Goal: Use online tool/utility: Utilize a website feature to perform a specific function

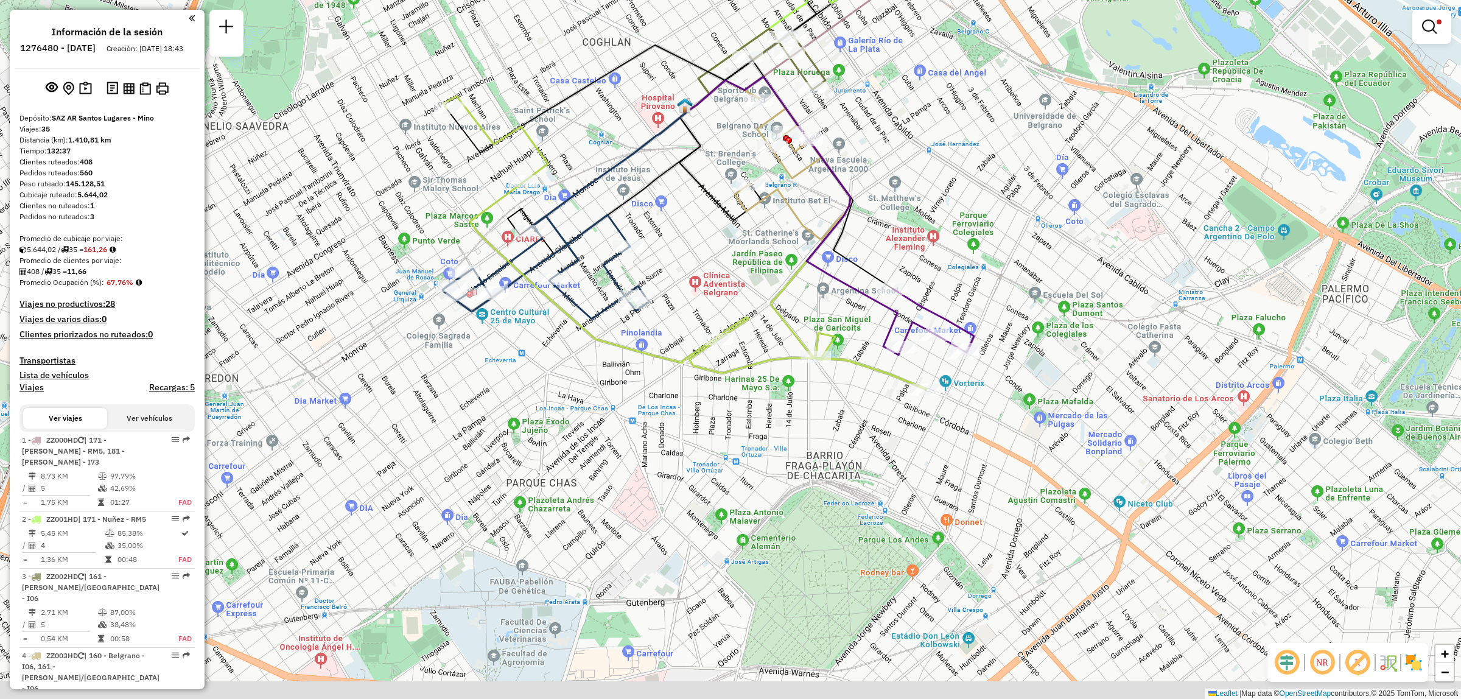
drag, startPoint x: 812, startPoint y: 542, endPoint x: 776, endPoint y: 388, distance: 158.0
click at [776, 388] on div "Limpiar filtros Ventana de servicio Día de servicio Capacidad Transportistas Ve…" at bounding box center [730, 349] width 1461 height 699
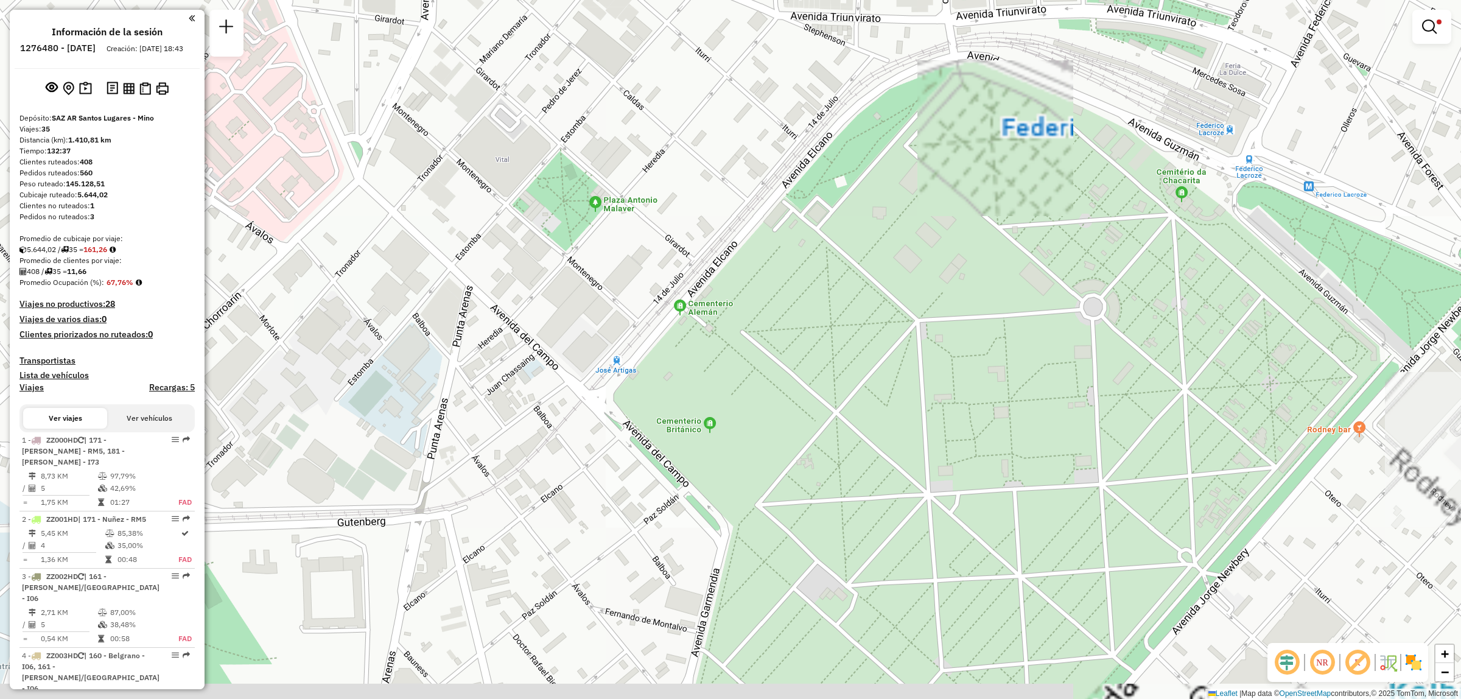
drag, startPoint x: 699, startPoint y: 575, endPoint x: 683, endPoint y: 528, distance: 50.3
click at [683, 528] on div "Limpiar filtros Ventana de servicio Día de servicio Capacidad Transportistas Ve…" at bounding box center [730, 349] width 1461 height 699
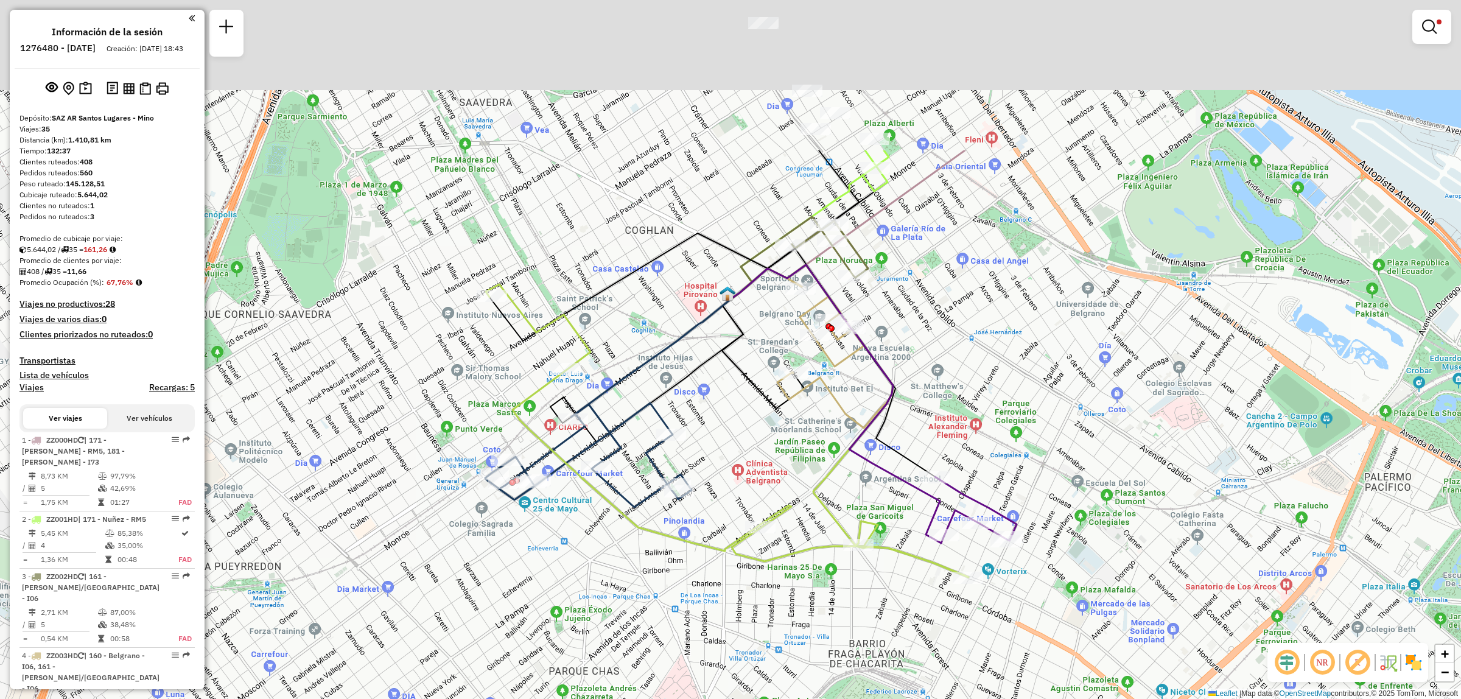
drag, startPoint x: 699, startPoint y: 415, endPoint x: 770, endPoint y: 632, distance: 228.2
click at [770, 632] on div "Limpiar filtros Ventana de servicio Día de servicio Capacidad Transportistas Ve…" at bounding box center [730, 349] width 1461 height 699
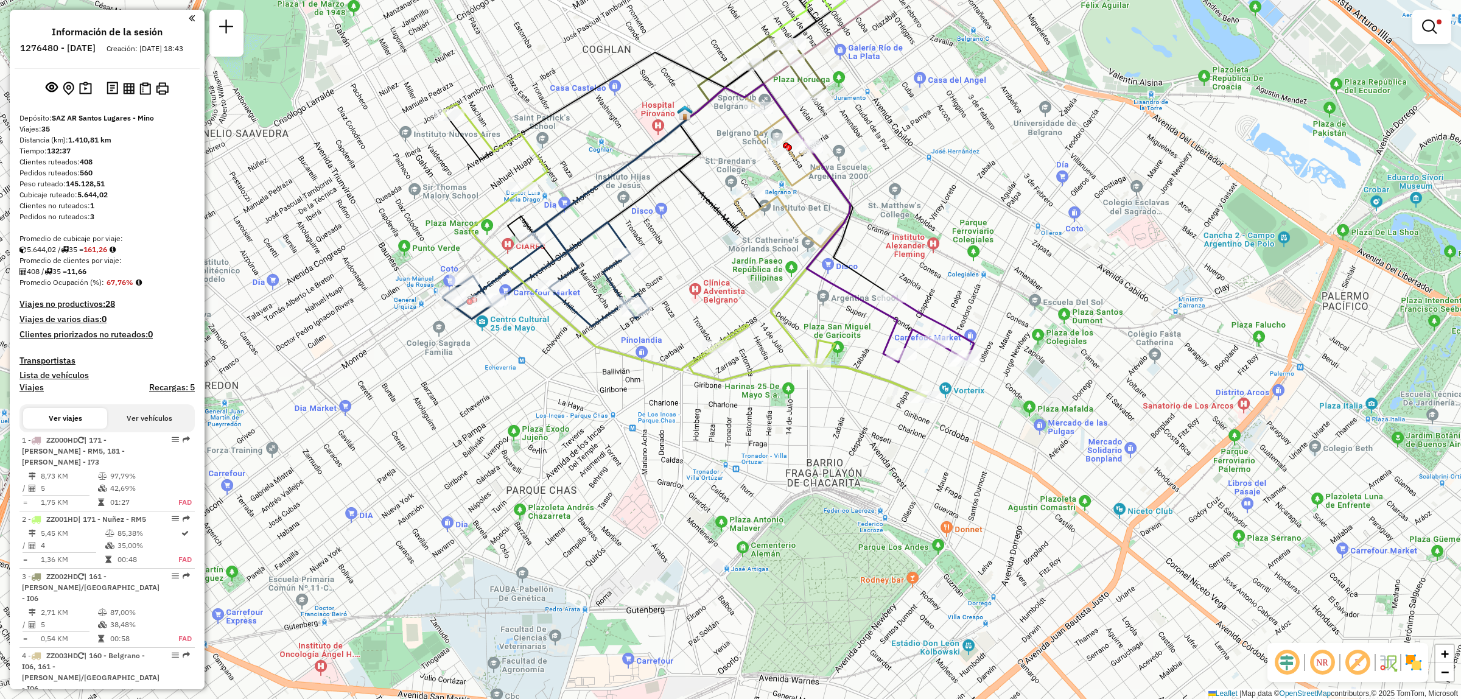
drag, startPoint x: 632, startPoint y: 623, endPoint x: 581, endPoint y: 415, distance: 213.7
click at [581, 415] on div "Limpiar filtros Ventana de servicio Día de servicio Capacidad Transportistas Ve…" at bounding box center [730, 349] width 1461 height 699
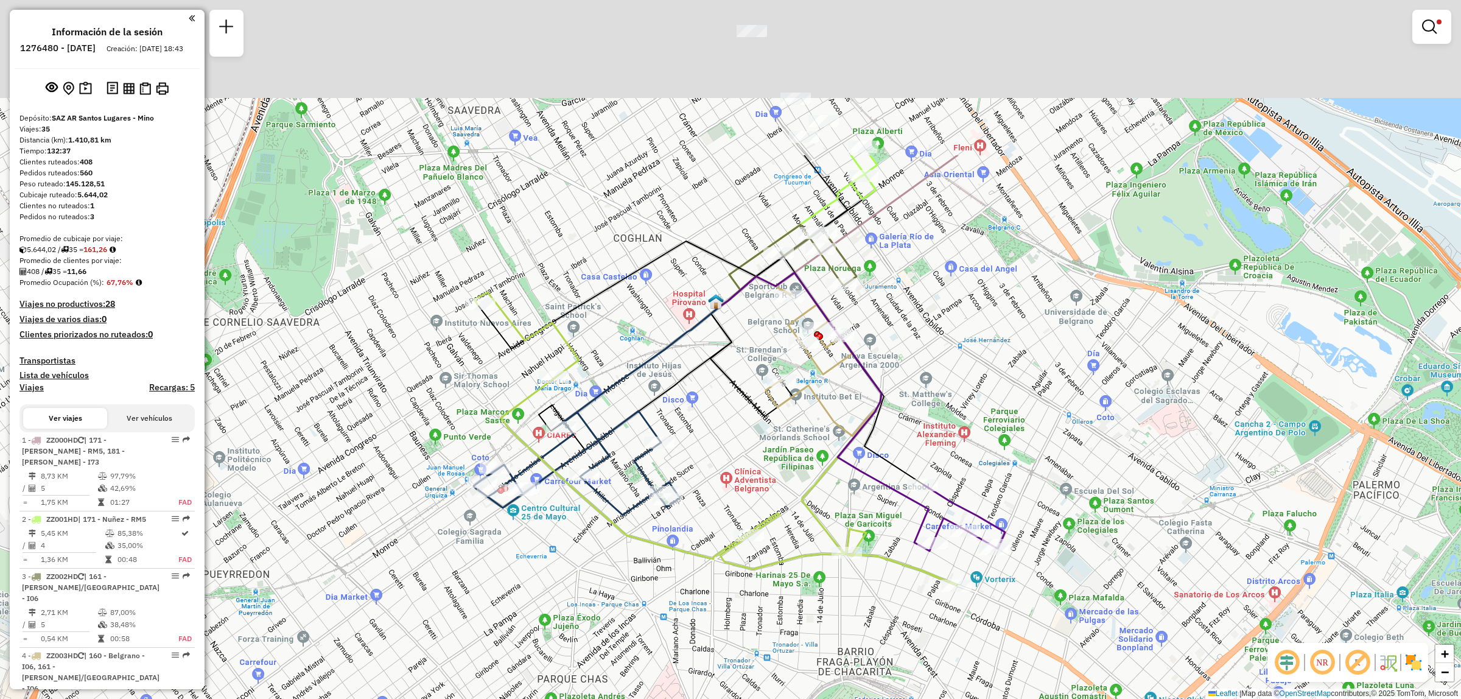
drag, startPoint x: 857, startPoint y: 227, endPoint x: 878, endPoint y: 440, distance: 214.2
click at [884, 457] on icon at bounding box center [821, 370] width 203 height 228
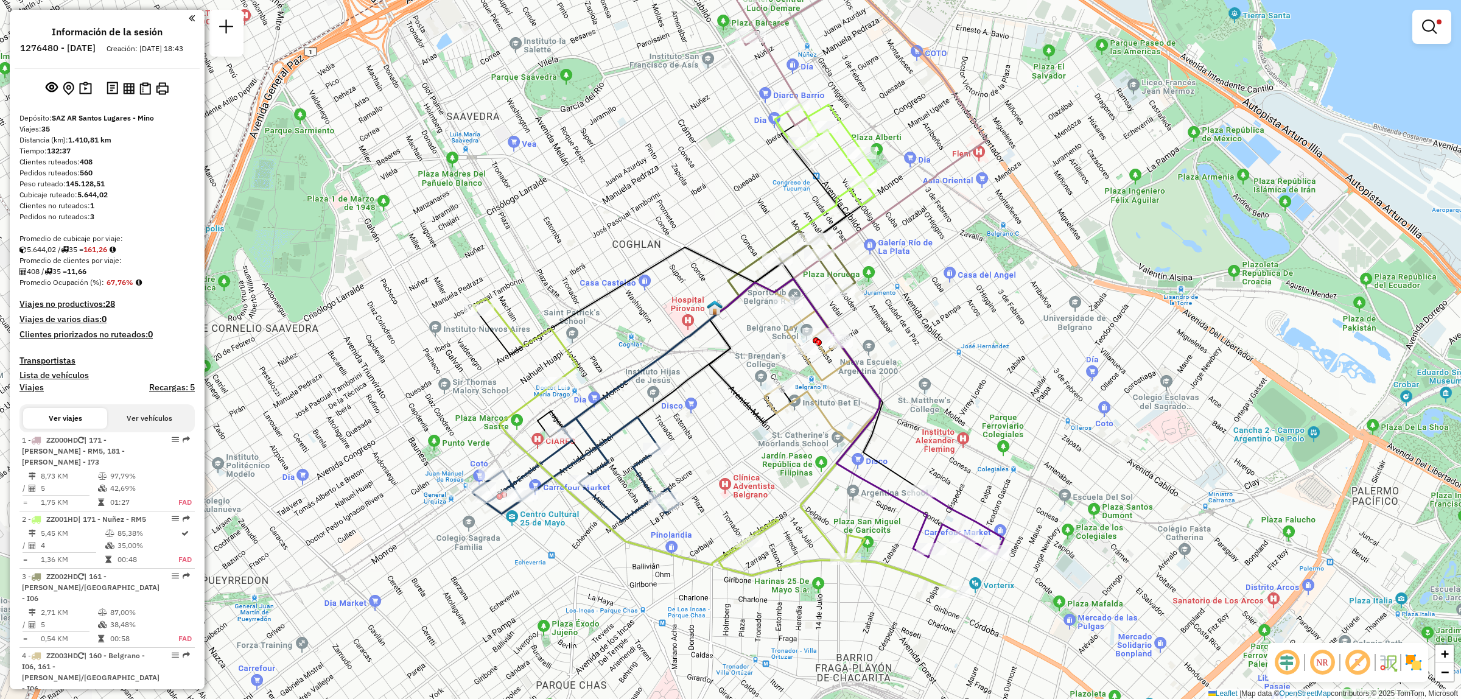
drag, startPoint x: 720, startPoint y: 384, endPoint x: 629, endPoint y: 452, distance: 113.9
click at [709, 423] on icon at bounding box center [750, 367] width 82 height 110
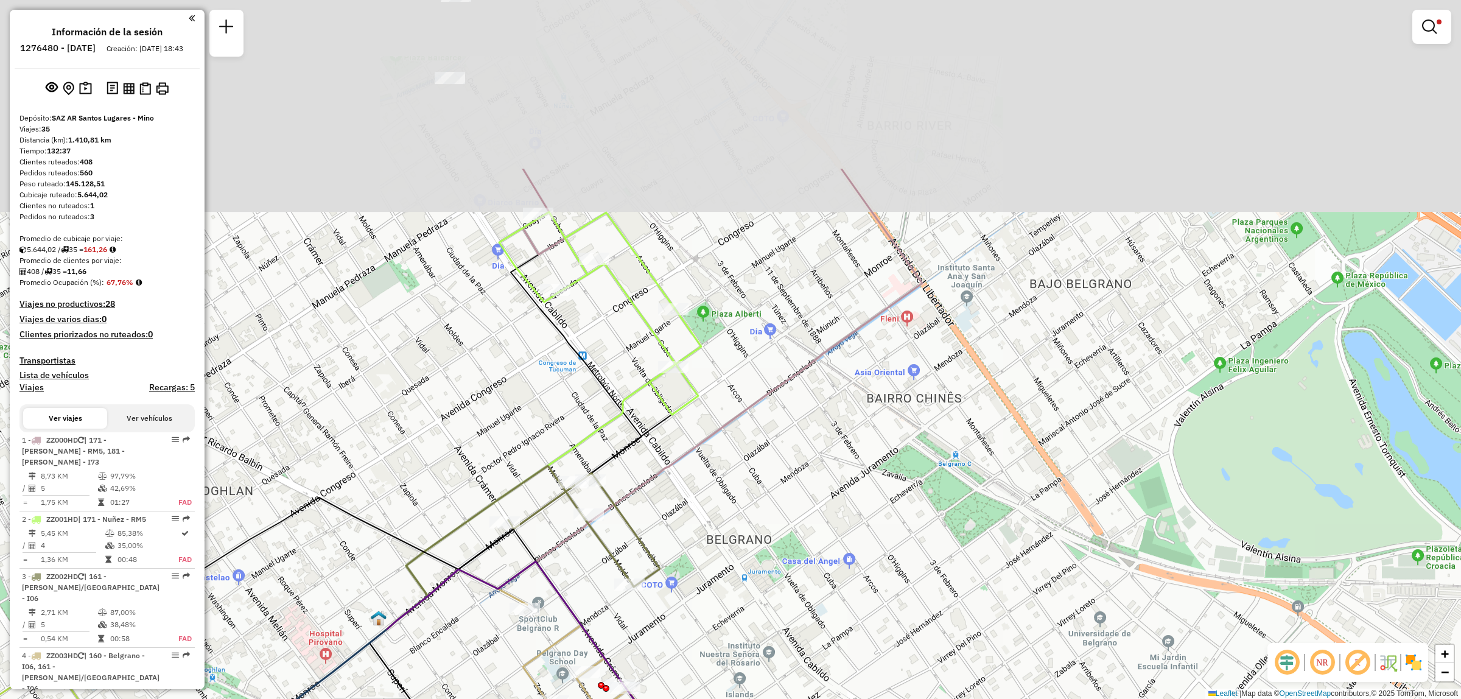
drag, startPoint x: 644, startPoint y: 341, endPoint x: 579, endPoint y: 583, distance: 250.2
click at [579, 581] on div "Limpiar filtros Ventana de servicio Día de servicio Capacidad Transportistas Ve…" at bounding box center [730, 349] width 1461 height 699
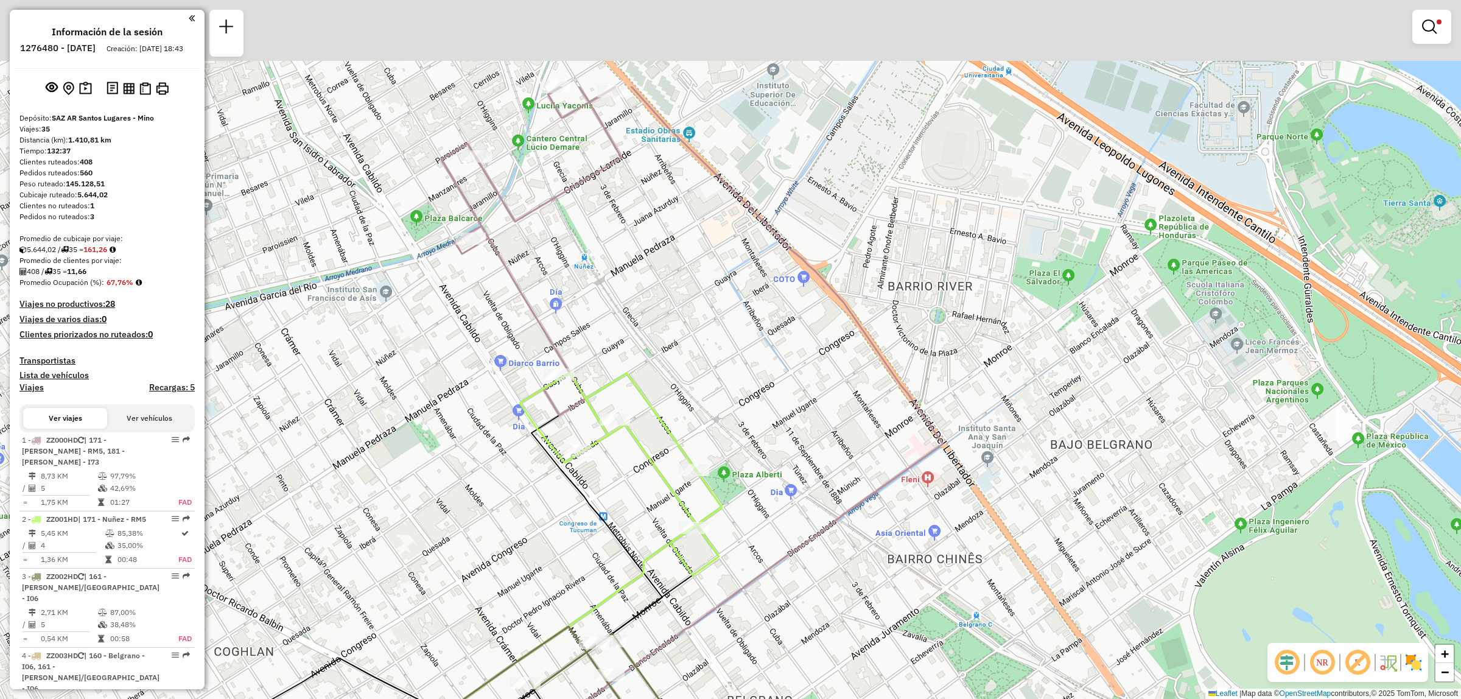
drag, startPoint x: 558, startPoint y: 387, endPoint x: 586, endPoint y: 559, distance: 174.0
click at [584, 557] on div "Limpiar filtros Ventana de servicio Día de servicio Capacidad Transportistas Ve…" at bounding box center [730, 349] width 1461 height 699
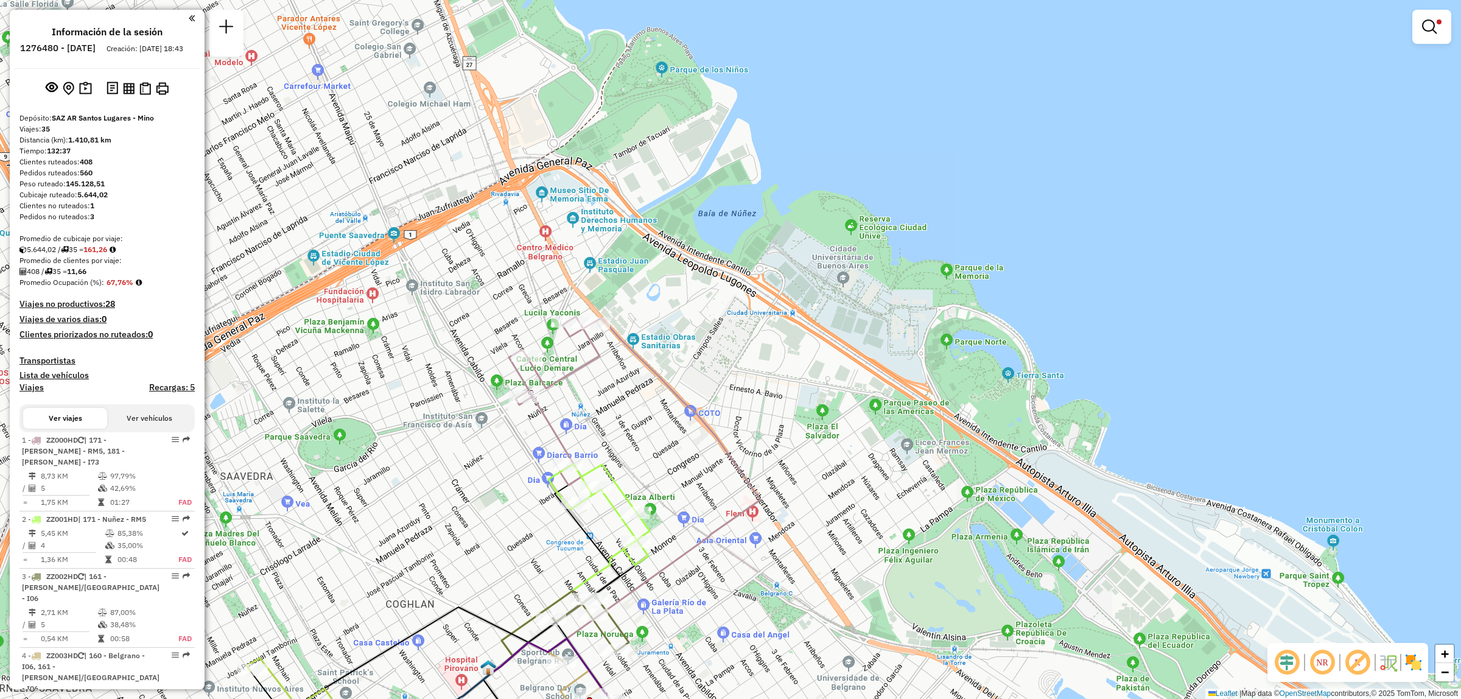
drag, startPoint x: 539, startPoint y: 574, endPoint x: 557, endPoint y: 443, distance: 131.5
click at [557, 443] on div "Limpiar filtros Ventana de servicio Día de servicio Capacidad Transportistas Ve…" at bounding box center [730, 349] width 1461 height 699
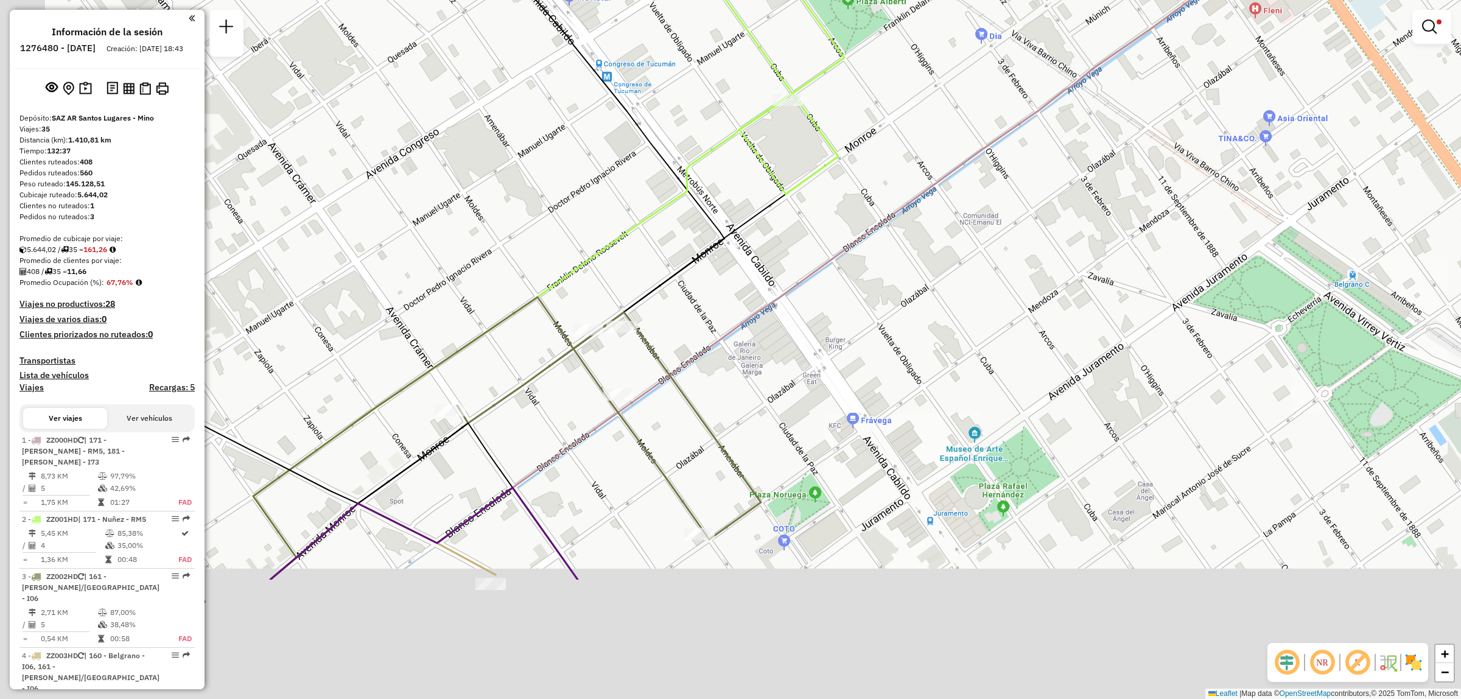
drag, startPoint x: 498, startPoint y: 533, endPoint x: 690, endPoint y: 339, distance: 272.5
click at [690, 338] on div "Limpiar filtros Ventana de servicio Día de servicio Capacidad Transportistas Ve…" at bounding box center [730, 349] width 1461 height 699
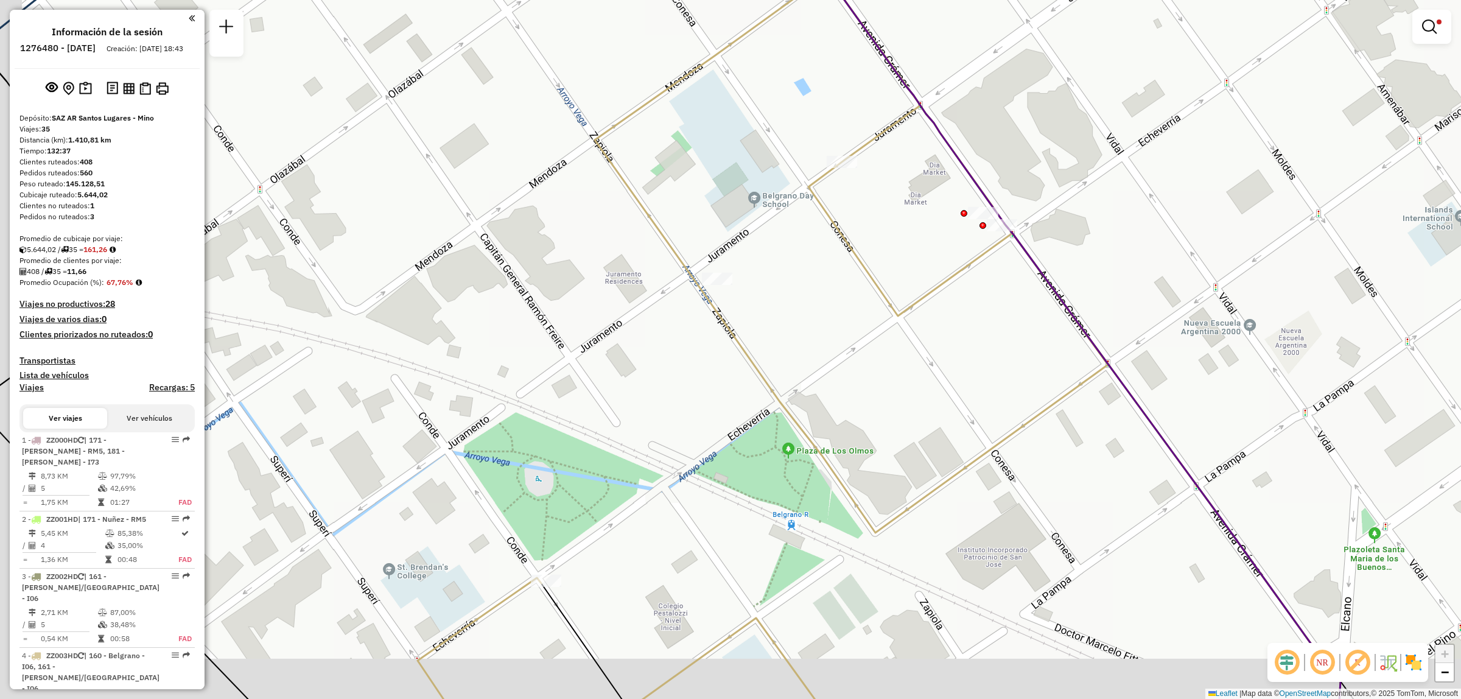
drag, startPoint x: 541, startPoint y: 656, endPoint x: 655, endPoint y: 504, distance: 189.6
click at [655, 504] on div "Limpiar filtros Ventana de servicio Día de servicio Capacidad Transportistas Ve…" at bounding box center [730, 349] width 1461 height 699
